Goal: Navigation & Orientation: Find specific page/section

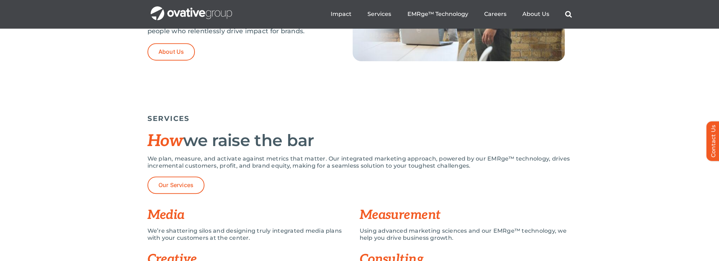
scroll to position [318, 0]
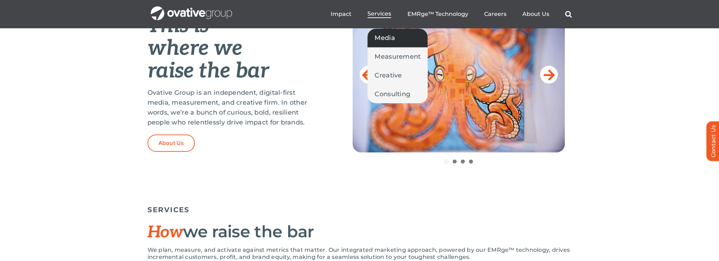
click at [386, 37] on span "Media" at bounding box center [385, 38] width 20 height 10
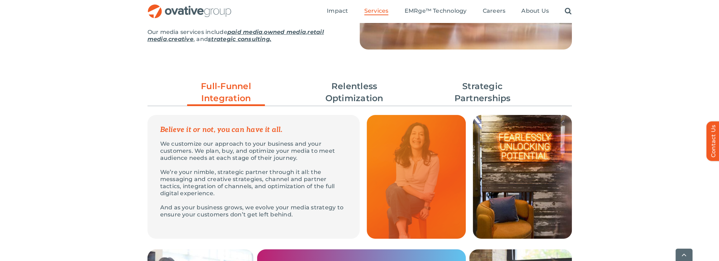
scroll to position [177, 0]
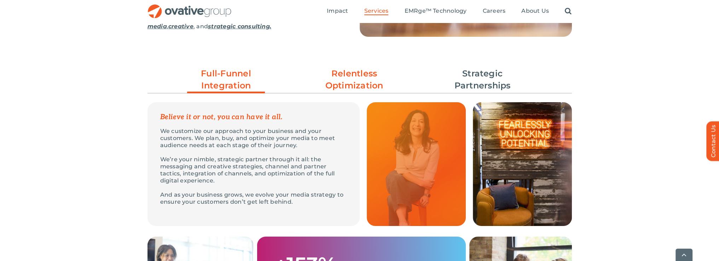
click at [371, 81] on link "Relentless Optimization" at bounding box center [355, 80] width 78 height 24
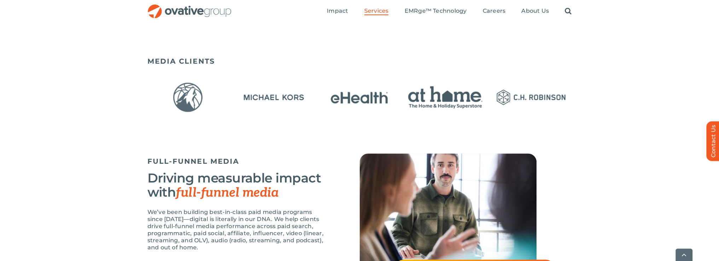
scroll to position [531, 0]
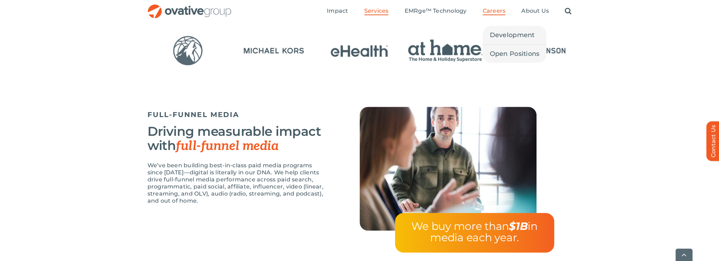
click at [495, 9] on span "Careers" at bounding box center [494, 10] width 23 height 7
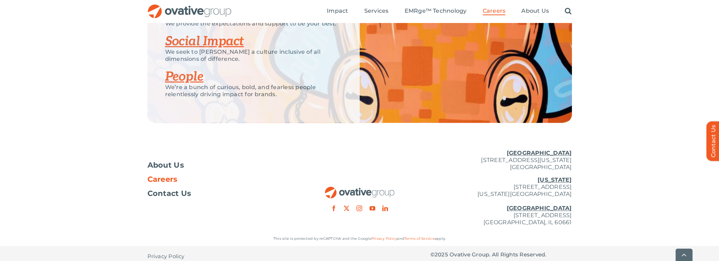
scroll to position [1423, 0]
